Goal: Manage account settings

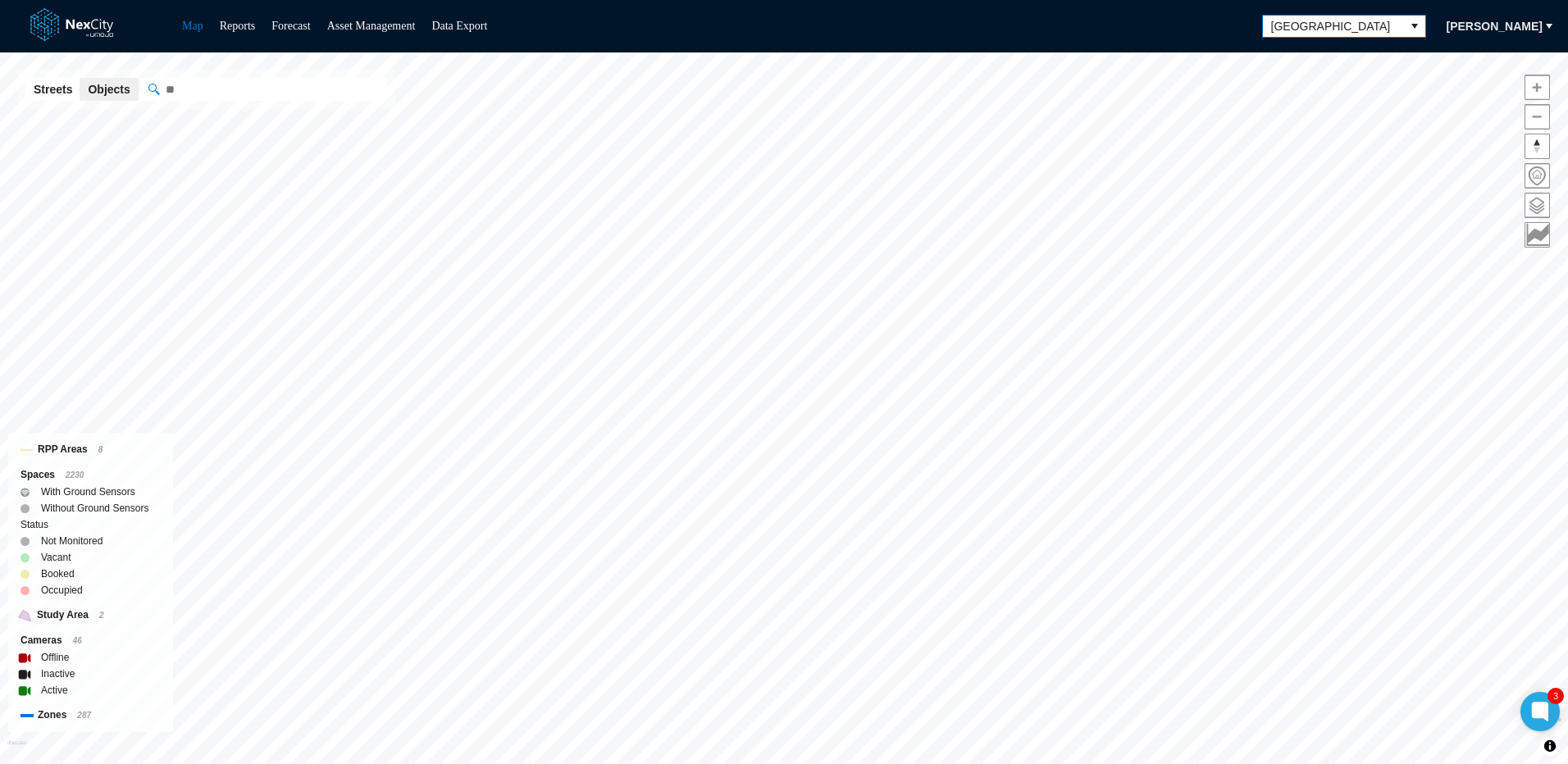
click at [1422, 25] on icon "select" at bounding box center [1415, 25] width 13 height 13
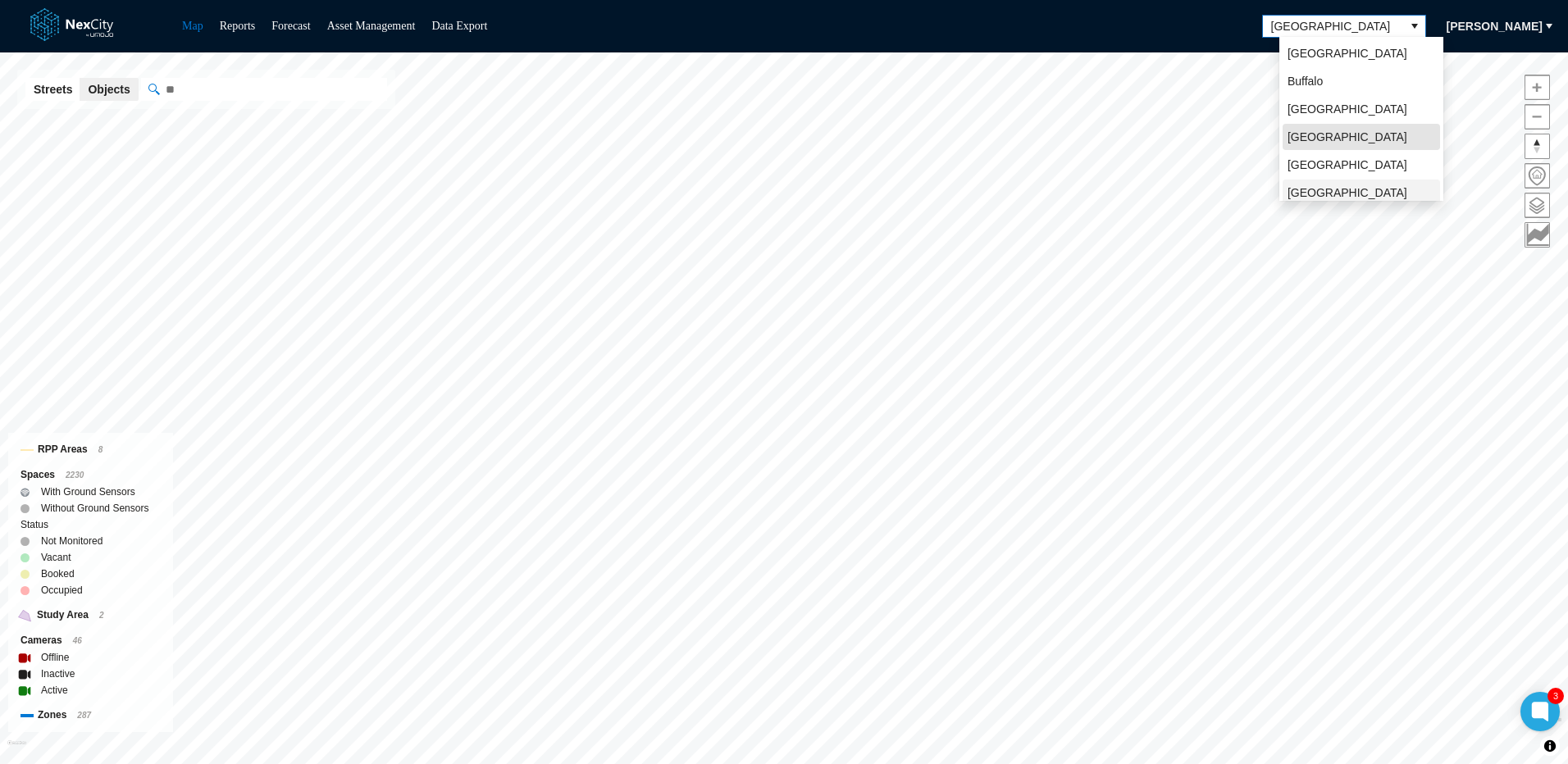
click at [1323, 188] on span "[GEOGRAPHIC_DATA][PERSON_NAME]" at bounding box center [1361, 201] width 147 height 32
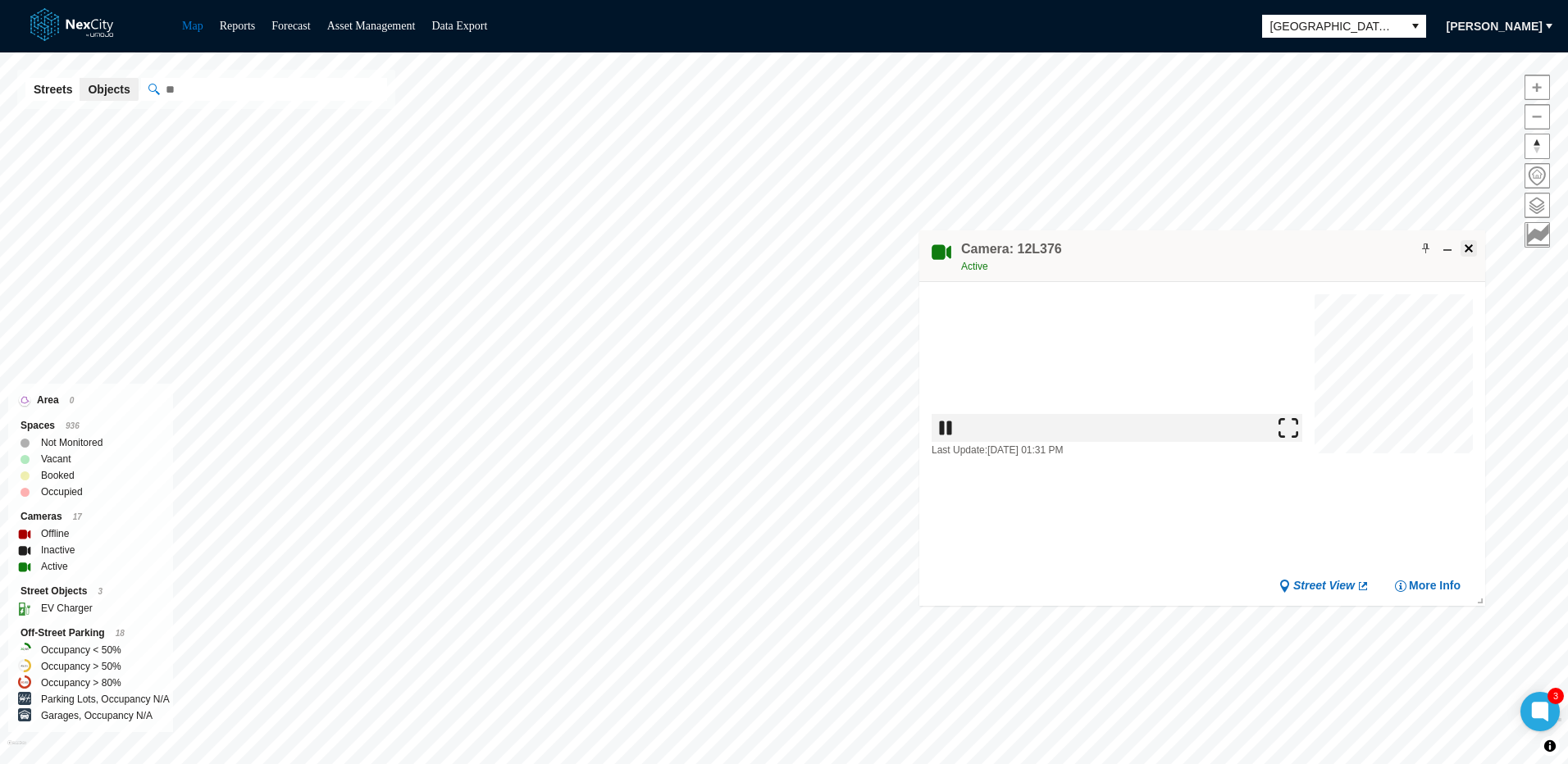
click at [1471, 249] on span at bounding box center [1468, 248] width 13 height 13
click at [1549, 27] on span "button" at bounding box center [1549, 25] width 13 height 13
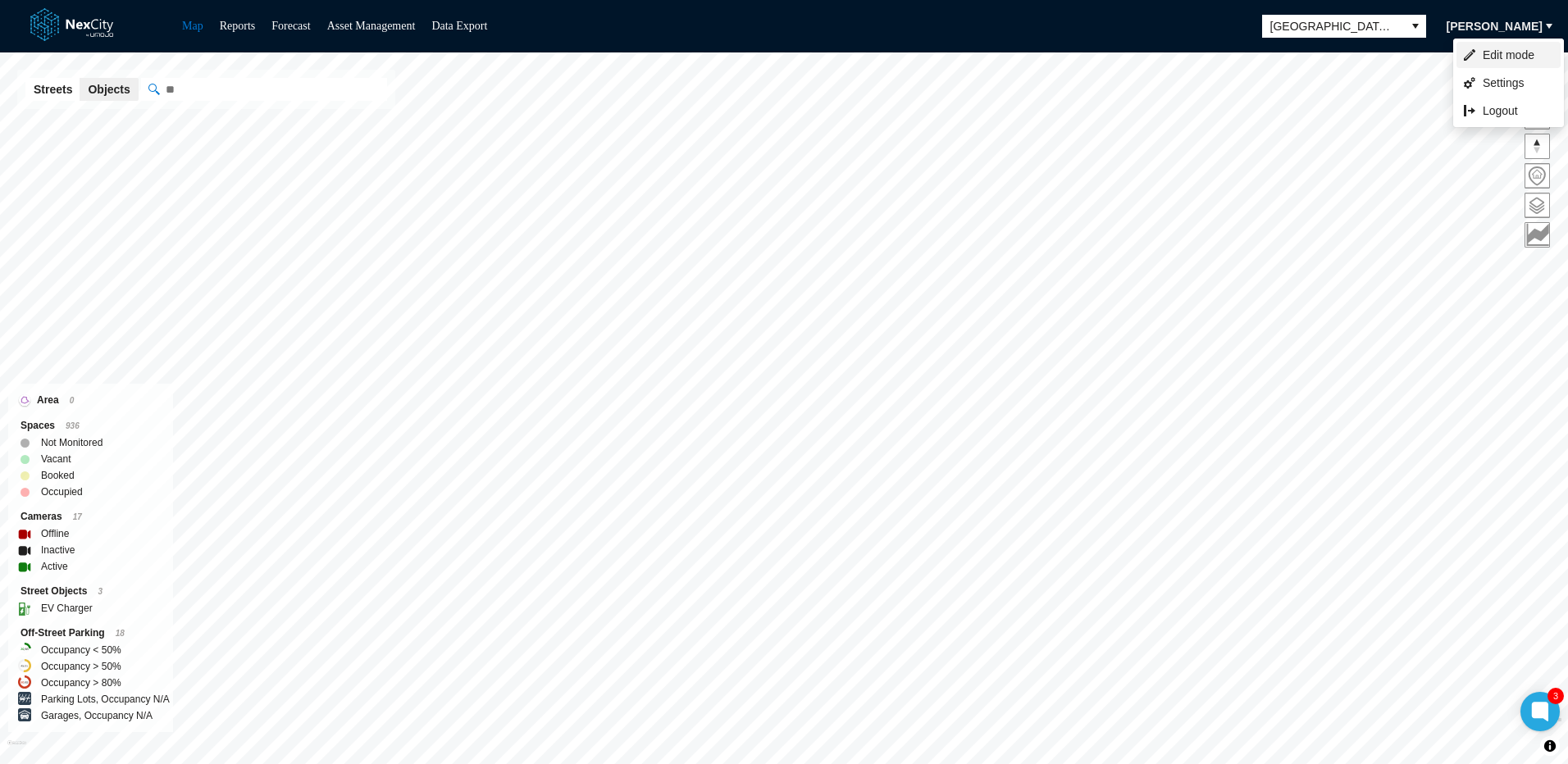
click at [1504, 58] on span "Edit mode" at bounding box center [1508, 54] width 52 height 17
click at [869, 73] on span at bounding box center [867, 73] width 13 height 13
click at [1543, 25] on span "button" at bounding box center [1549, 25] width 13 height 13
click at [1499, 57] on span "Edit mode" at bounding box center [1508, 54] width 52 height 17
click at [866, 74] on span at bounding box center [867, 73] width 13 height 13
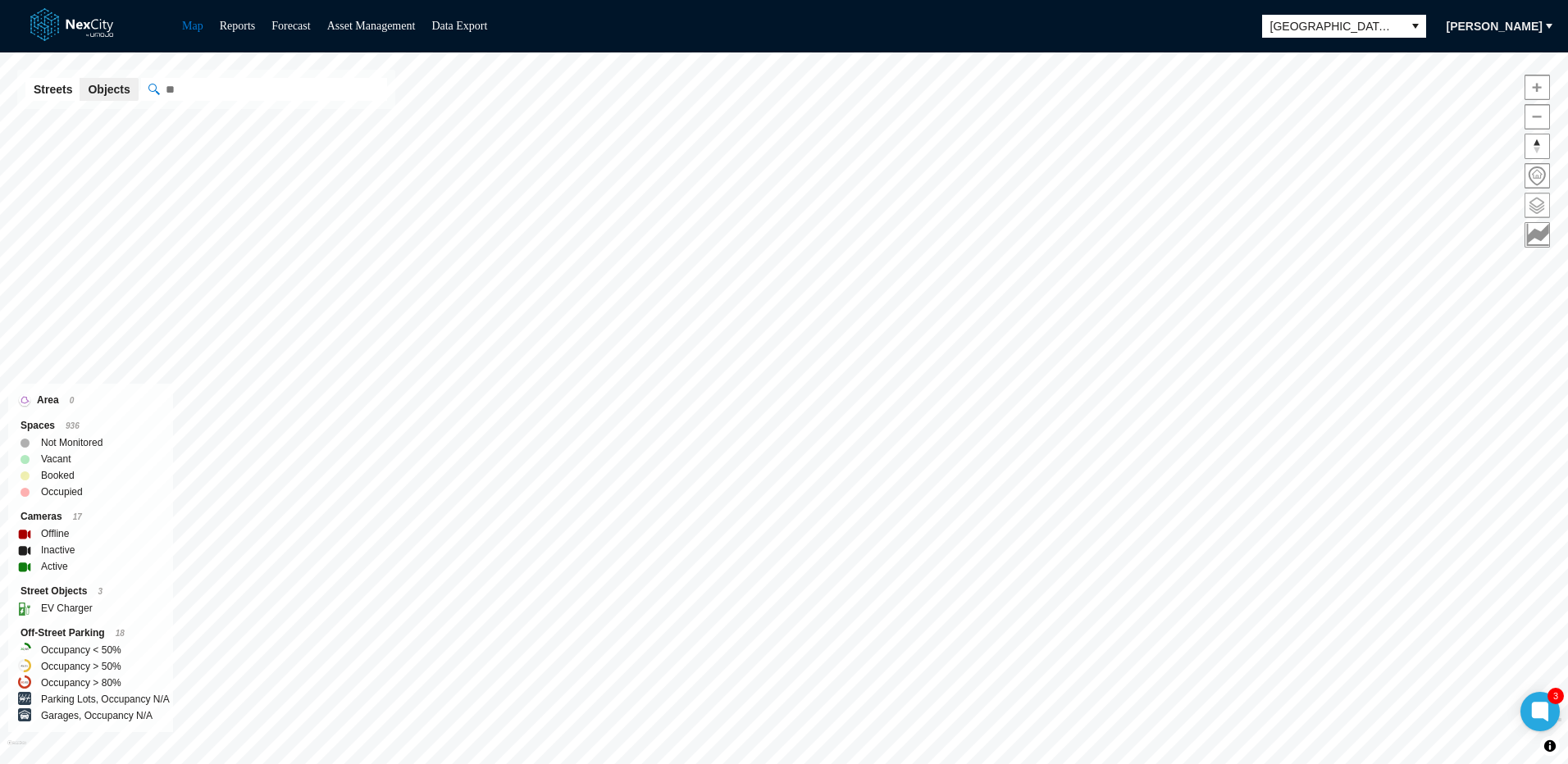
click at [1541, 202] on span at bounding box center [1536, 205] width 24 height 24
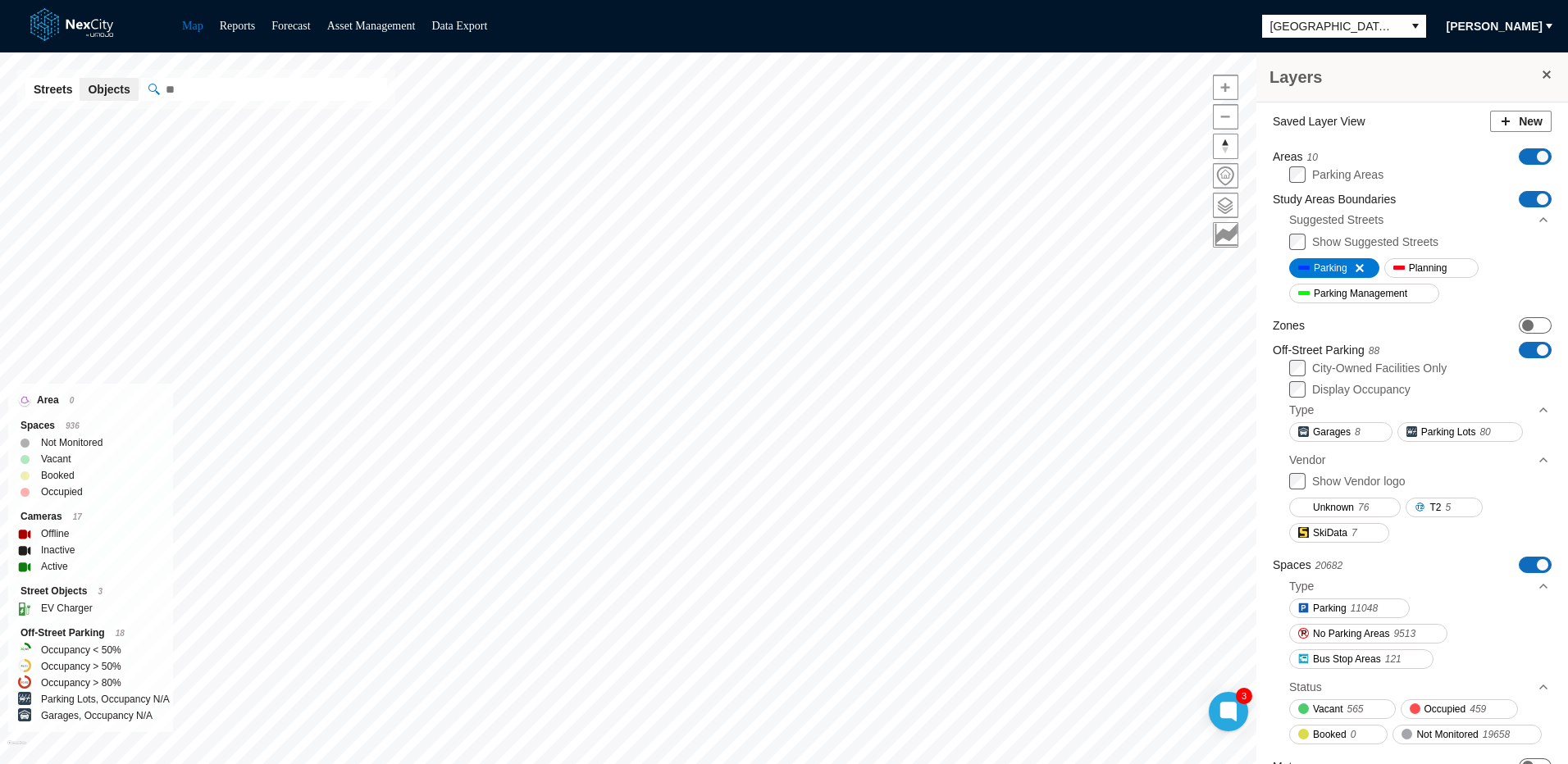
click at [1545, 24] on span "button" at bounding box center [1549, 25] width 13 height 13
click at [580, 27] on div "Map Reports Forecast Asset Management Data Export [GEOGRAPHIC_DATA][PERSON_NAME]" at bounding box center [784, 26] width 1568 height 53
click at [1546, 25] on span "button" at bounding box center [1549, 25] width 13 height 13
click at [1501, 83] on span "Settings" at bounding box center [1508, 82] width 52 height 17
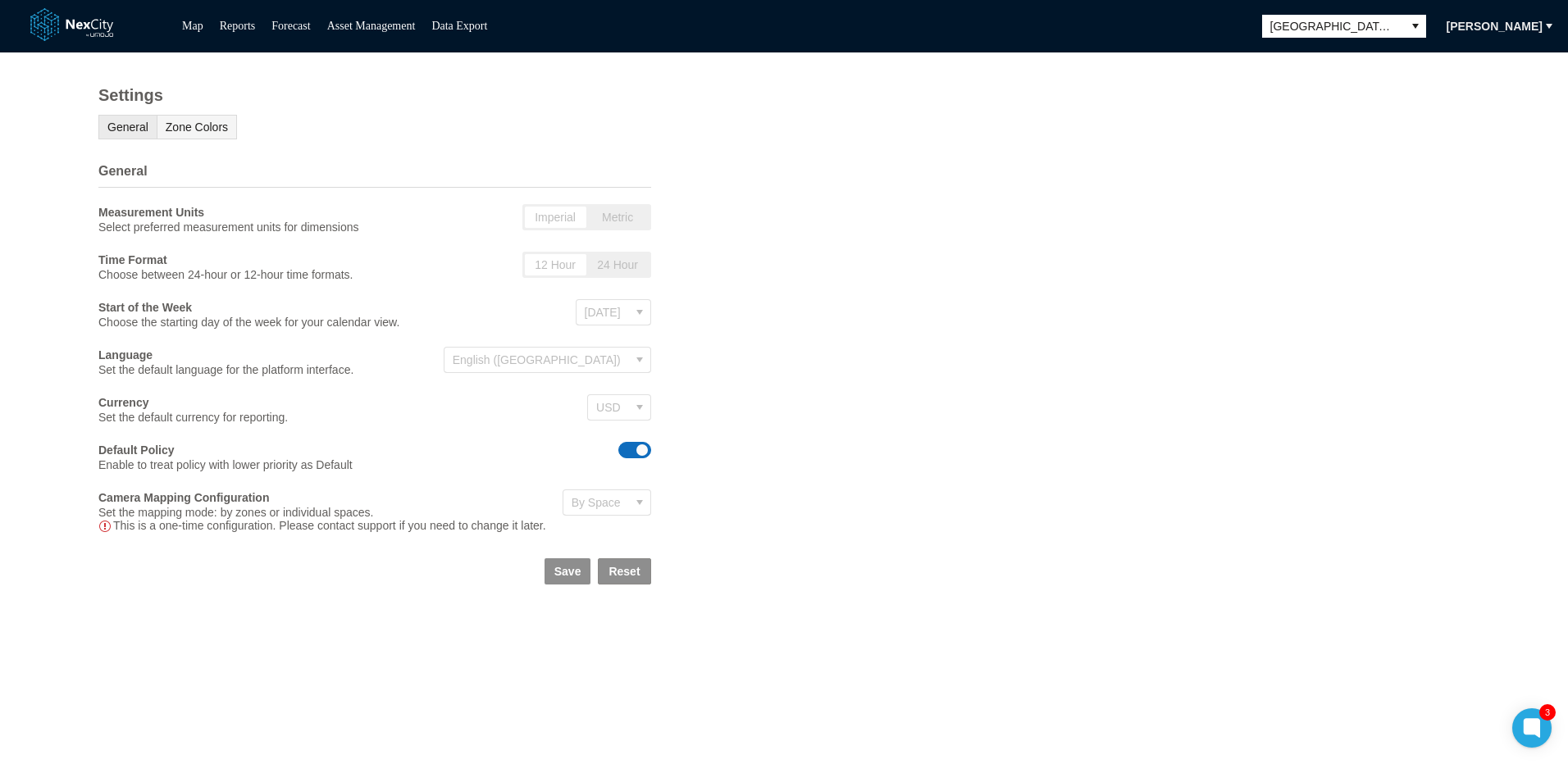
click at [196, 134] on span "Zone Colors" at bounding box center [196, 127] width 62 height 13
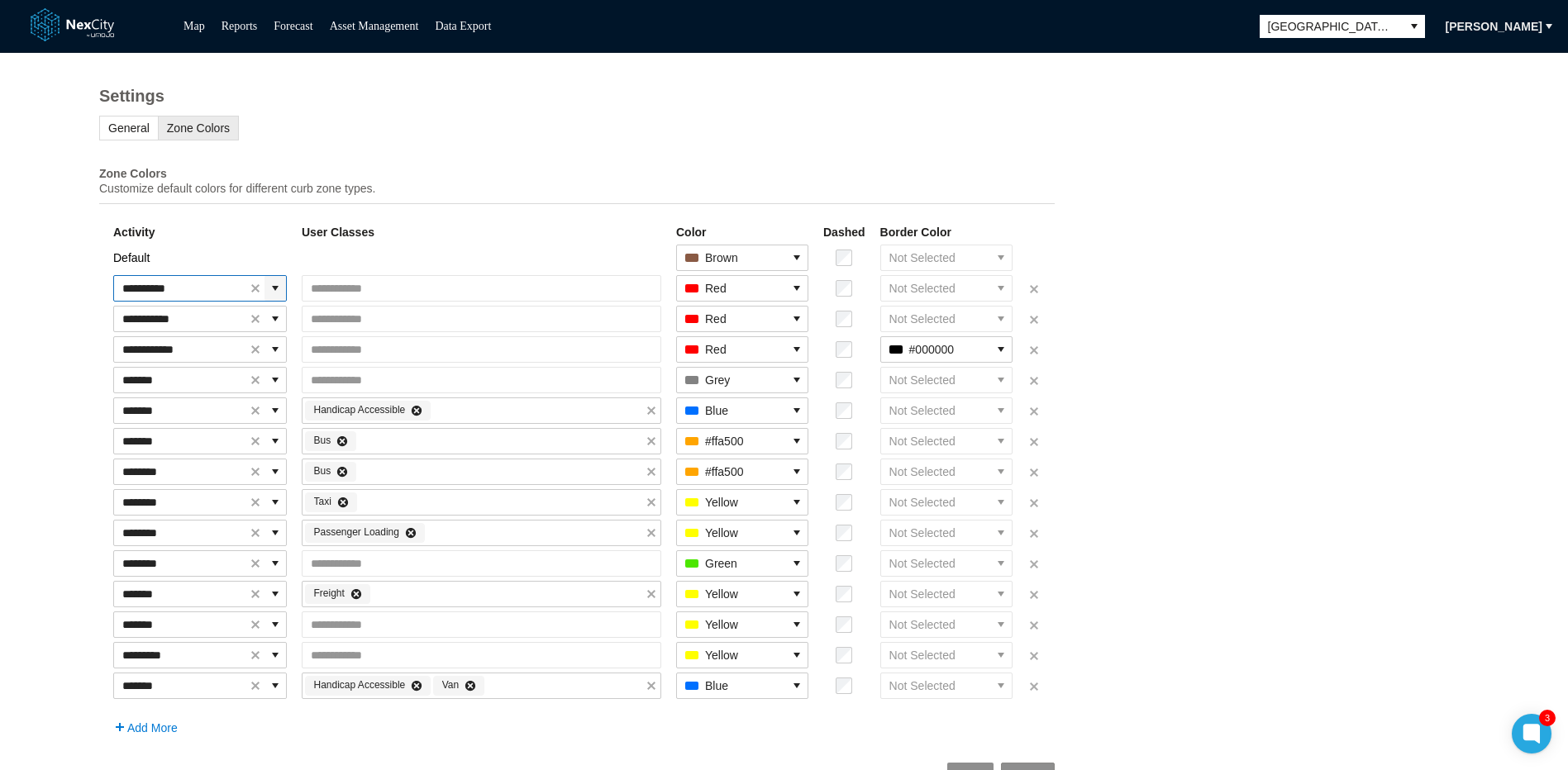
click at [282, 295] on icon "expand combobox" at bounding box center [275, 288] width 13 height 13
click at [279, 229] on table "**********" at bounding box center [577, 479] width 956 height 517
drag, startPoint x: 319, startPoint y: 240, endPoint x: 382, endPoint y: 247, distance: 63.4
click at [382, 241] on th "User Classes" at bounding box center [481, 232] width 361 height 19
click at [137, 238] on th "Activity" at bounding box center [200, 232] width 175 height 19
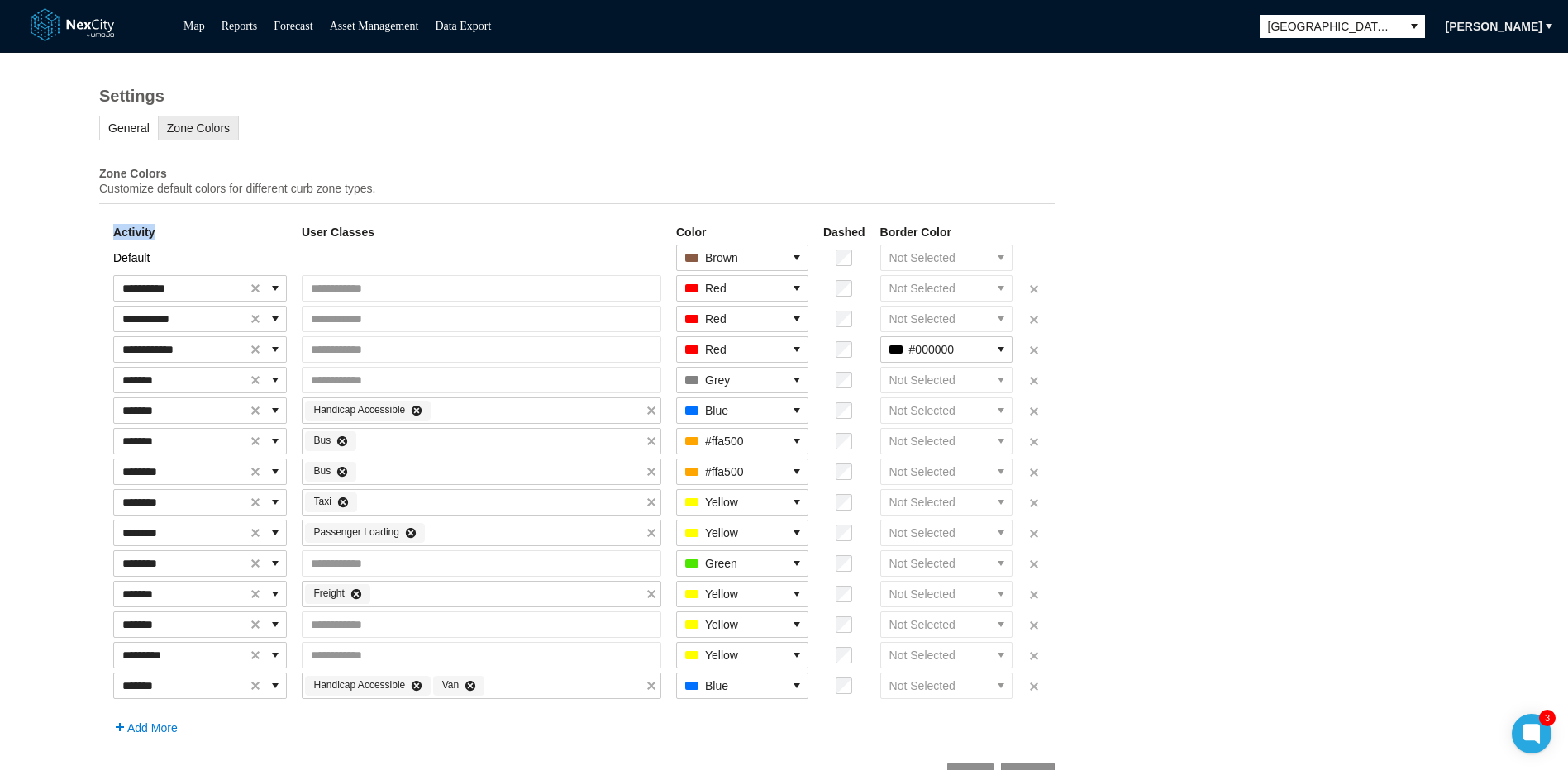
click at [137, 238] on th "Activity" at bounding box center [200, 232] width 175 height 19
drag, startPoint x: 137, startPoint y: 238, endPoint x: 386, endPoint y: 248, distance: 249.2
click at [386, 241] on th "User Classes" at bounding box center [481, 232] width 361 height 19
drag, startPoint x: 386, startPoint y: 248, endPoint x: 397, endPoint y: 255, distance: 13.0
click at [397, 255] on td at bounding box center [481, 258] width 361 height 28
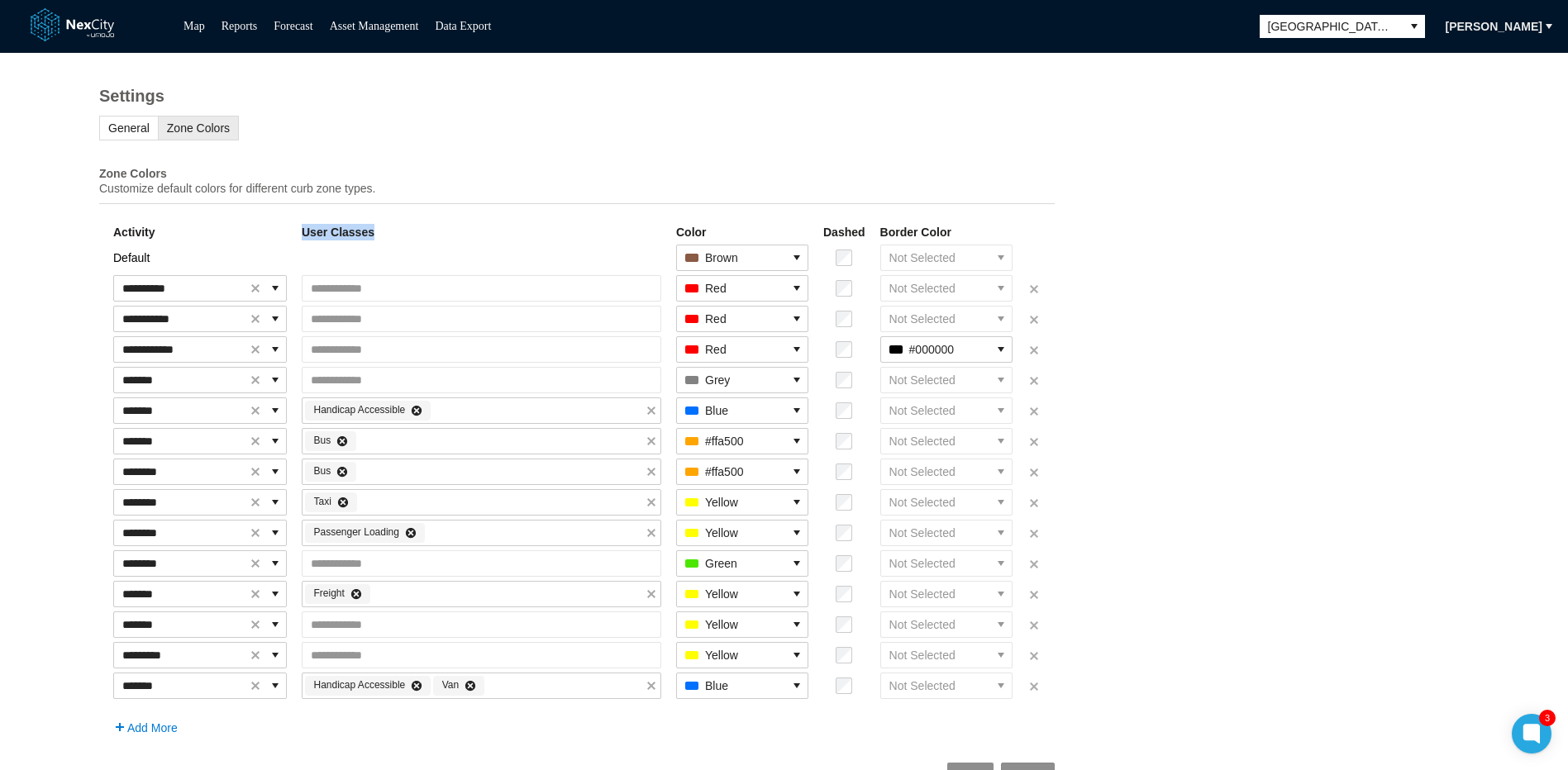
drag, startPoint x: 383, startPoint y: 243, endPoint x: 320, endPoint y: 242, distance: 63.0
click at [320, 241] on th "User Classes" at bounding box center [481, 232] width 361 height 19
click at [133, 240] on th "Activity" at bounding box center [200, 232] width 175 height 19
drag, startPoint x: 133, startPoint y: 240, endPoint x: 387, endPoint y: 248, distance: 254.1
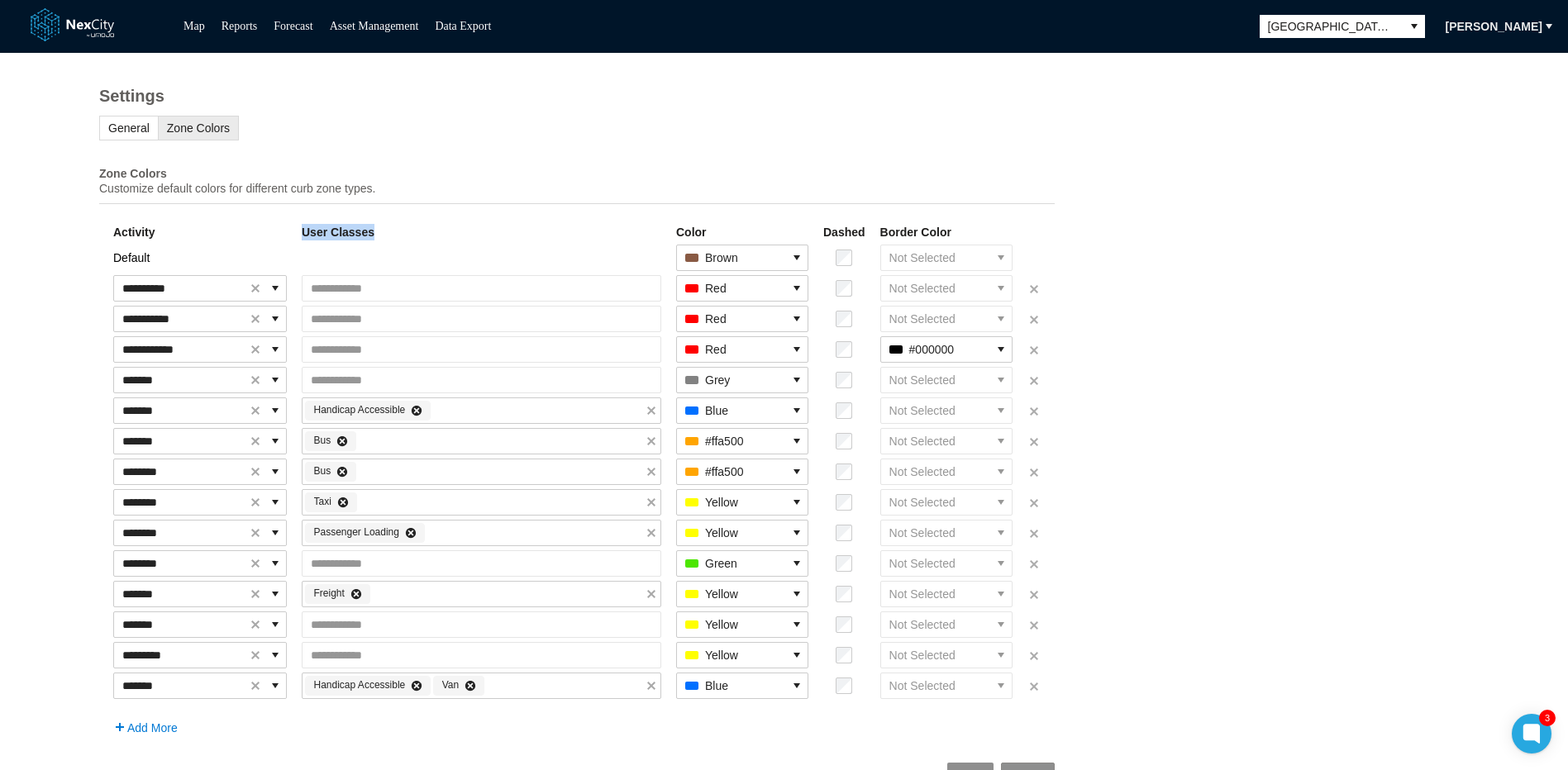
click at [387, 241] on th "User Classes" at bounding box center [481, 232] width 361 height 19
drag, startPoint x: 387, startPoint y: 248, endPoint x: 580, endPoint y: 107, distance: 239.0
click at [580, 106] on h1 "Settings" at bounding box center [577, 96] width 956 height 19
